Goal: Information Seeking & Learning: Learn about a topic

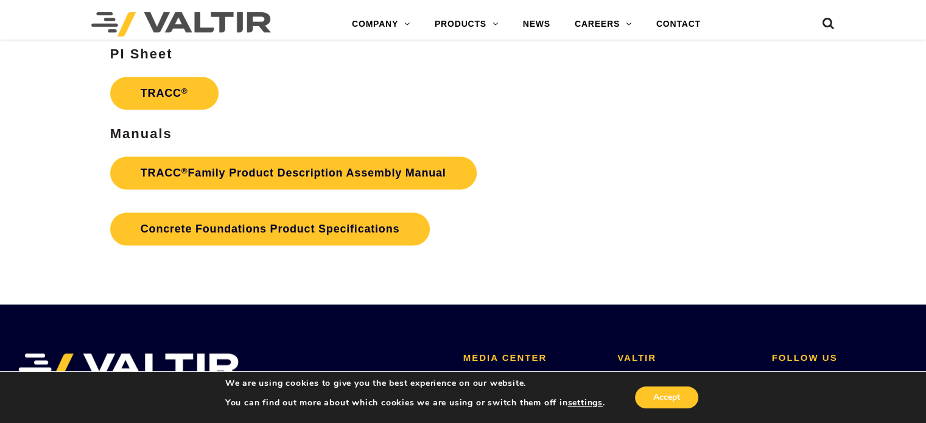
scroll to position [1887, 0]
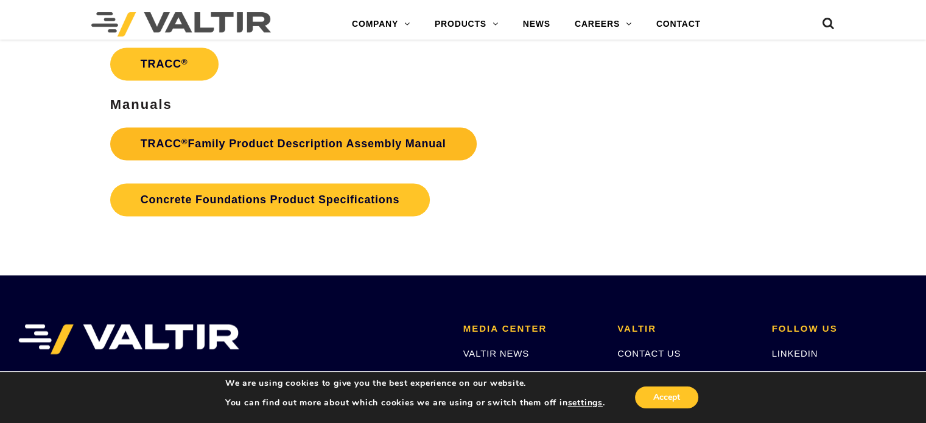
click at [329, 140] on link "TRACC ® Family Product Description Assembly Manual" at bounding box center [293, 143] width 366 height 33
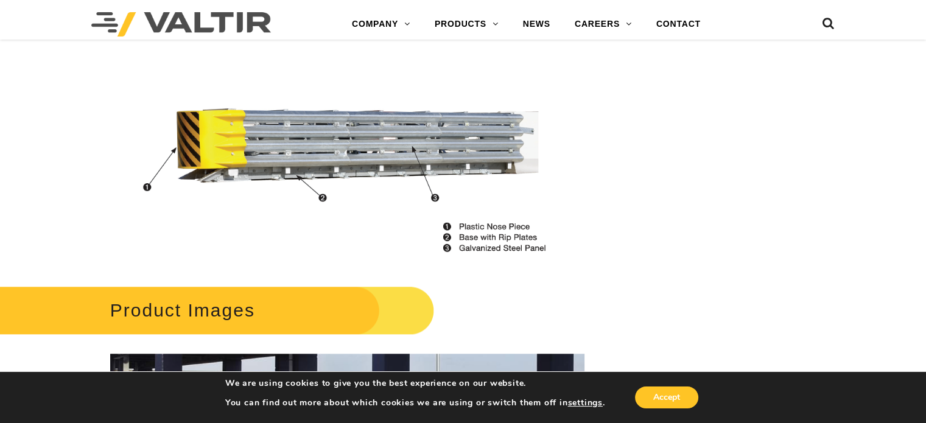
scroll to position [1217, 0]
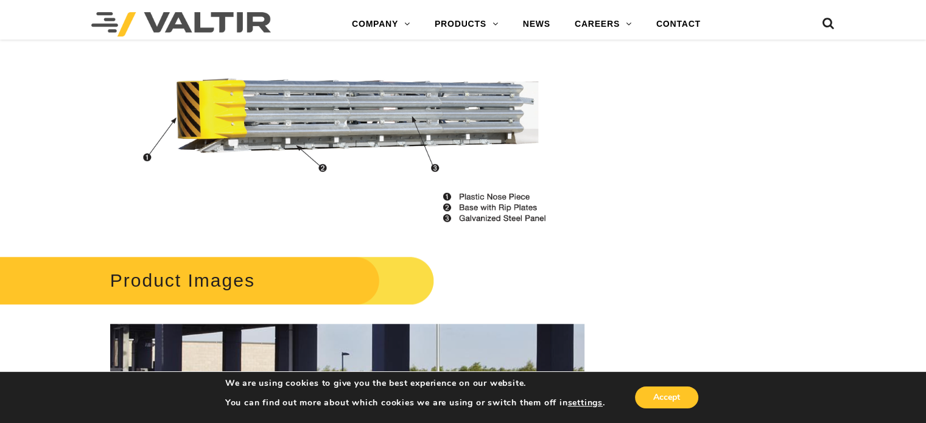
click at [240, 280] on h2 "Product Images" at bounding box center [202, 280] width 463 height 57
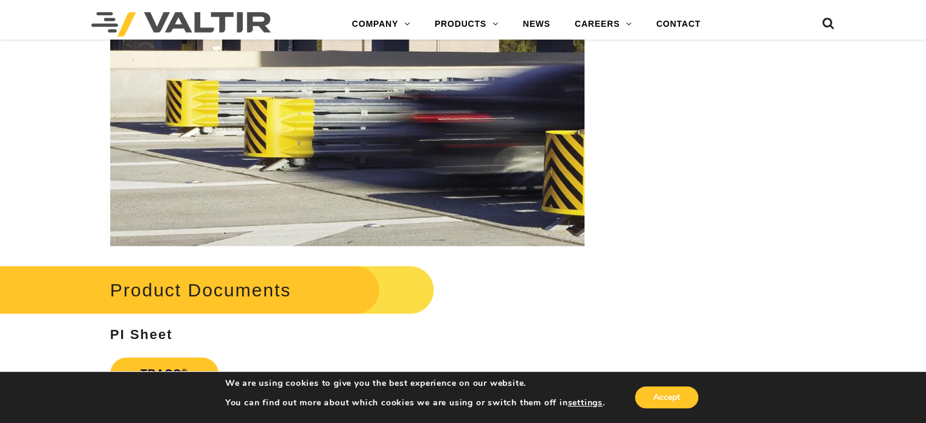
scroll to position [1582, 0]
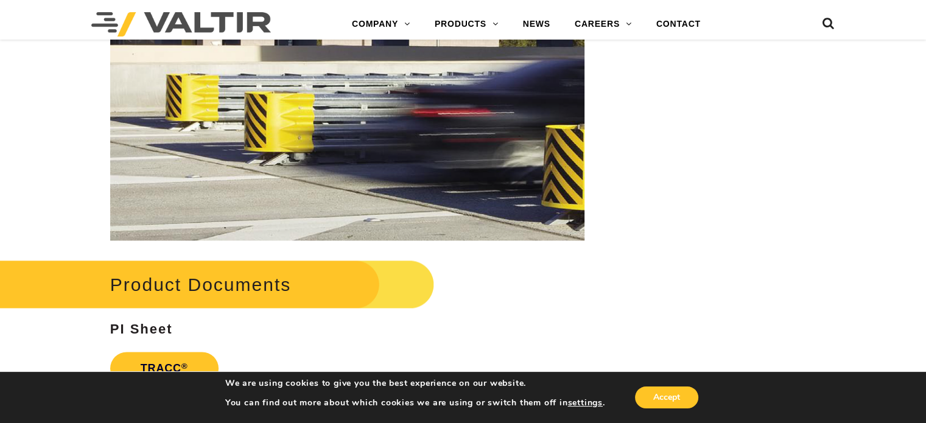
click at [256, 169] on img at bounding box center [347, 99] width 474 height 281
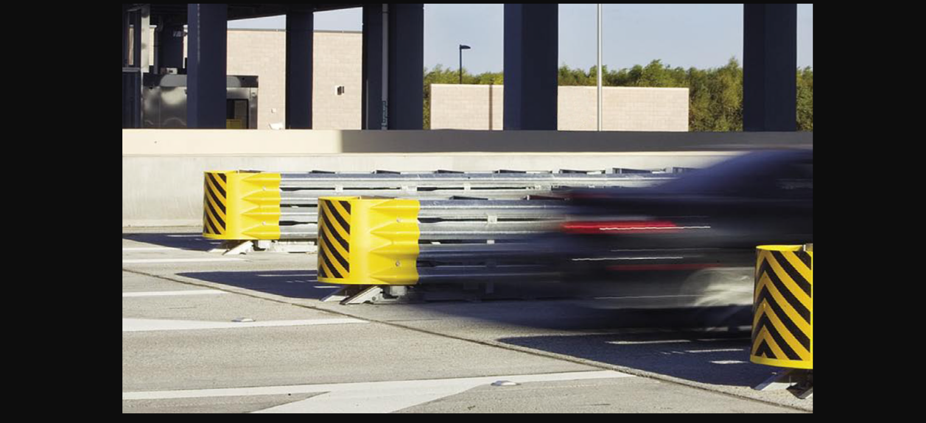
scroll to position [1704, 0]
click at [913, 16] on link at bounding box center [913, 15] width 30 height 30
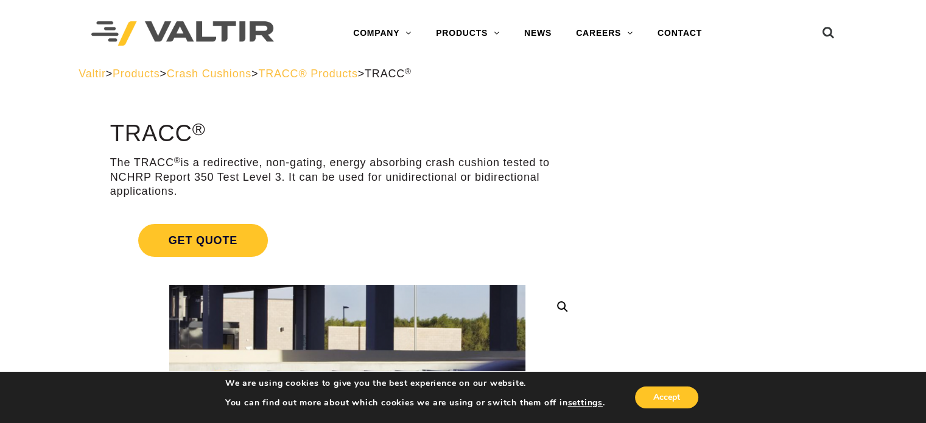
scroll to position [0, 0]
click at [357, 73] on span "TRACC® Products" at bounding box center [307, 74] width 99 height 12
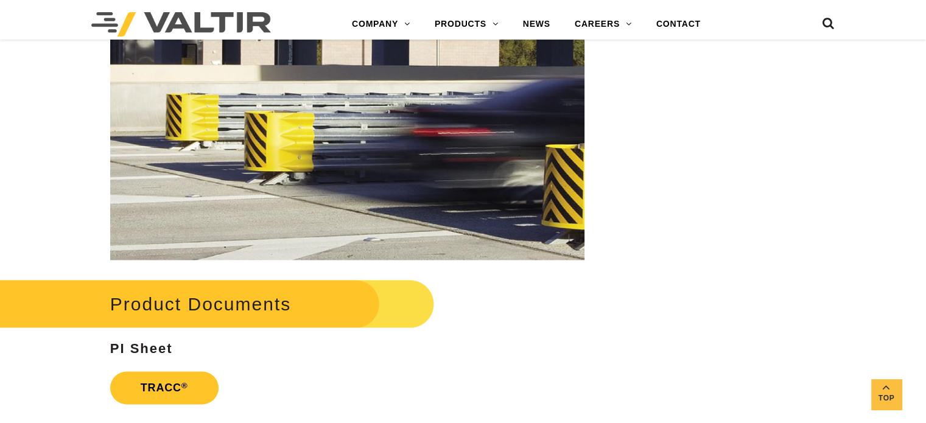
scroll to position [1887, 0]
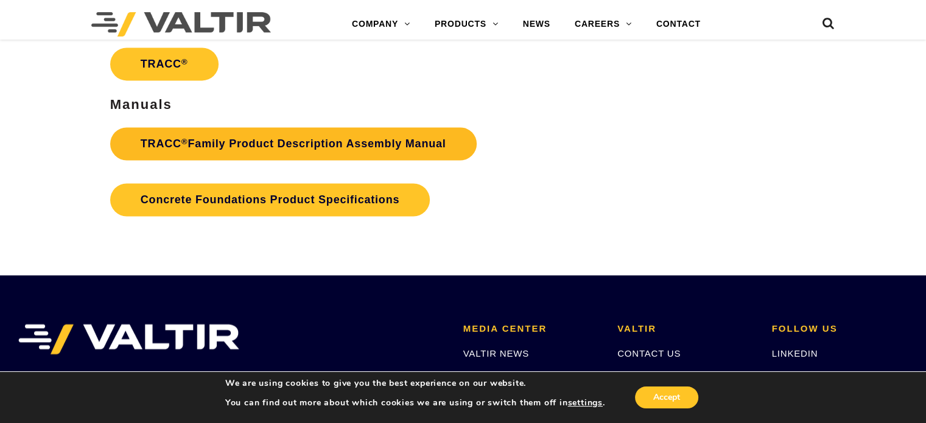
click at [351, 140] on link "TRACC ® Family Product Description Assembly Manual" at bounding box center [293, 143] width 366 height 33
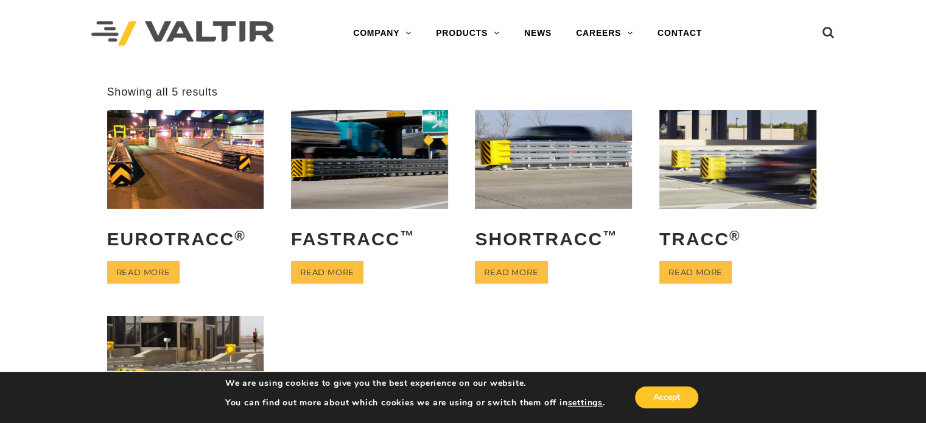
click at [706, 170] on img at bounding box center [737, 159] width 157 height 98
